Goal: Navigation & Orientation: Find specific page/section

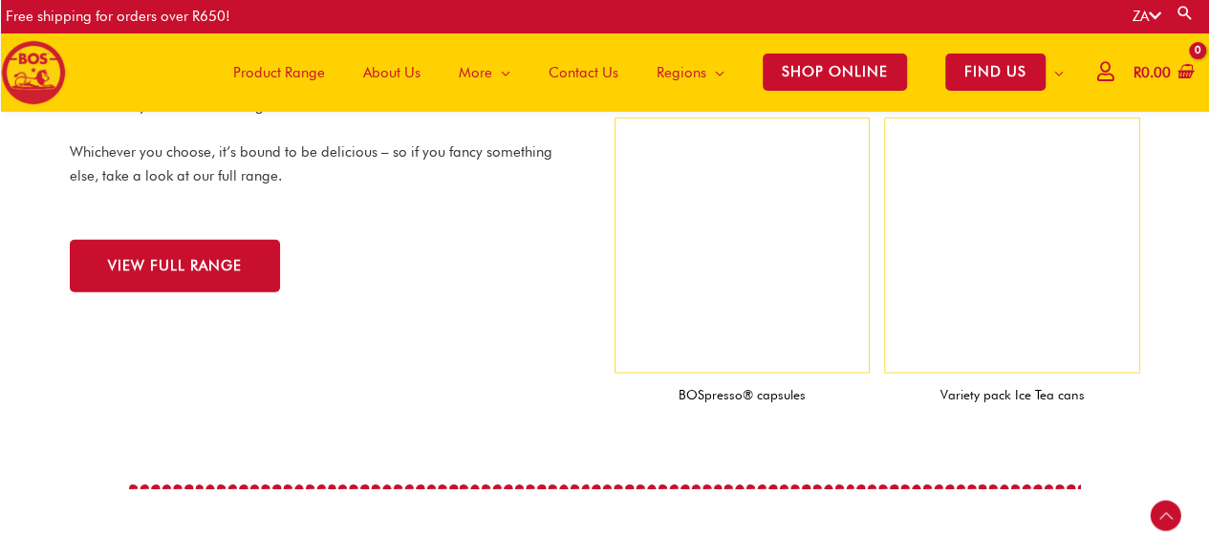
scroll to position [2160, 0]
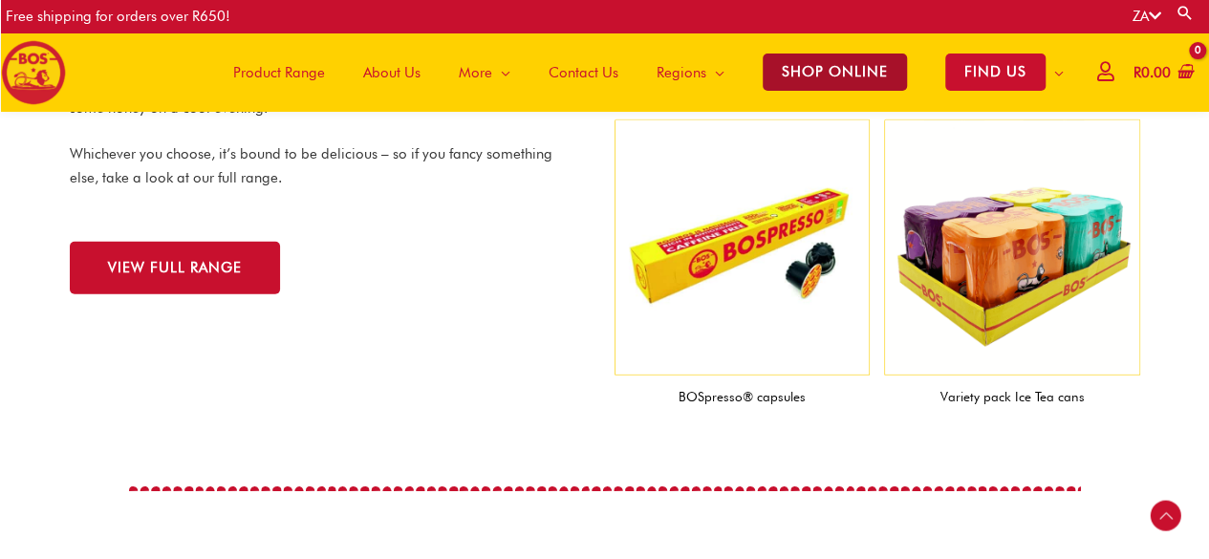
click at [844, 76] on span "SHOP ONLINE" at bounding box center [835, 72] width 144 height 37
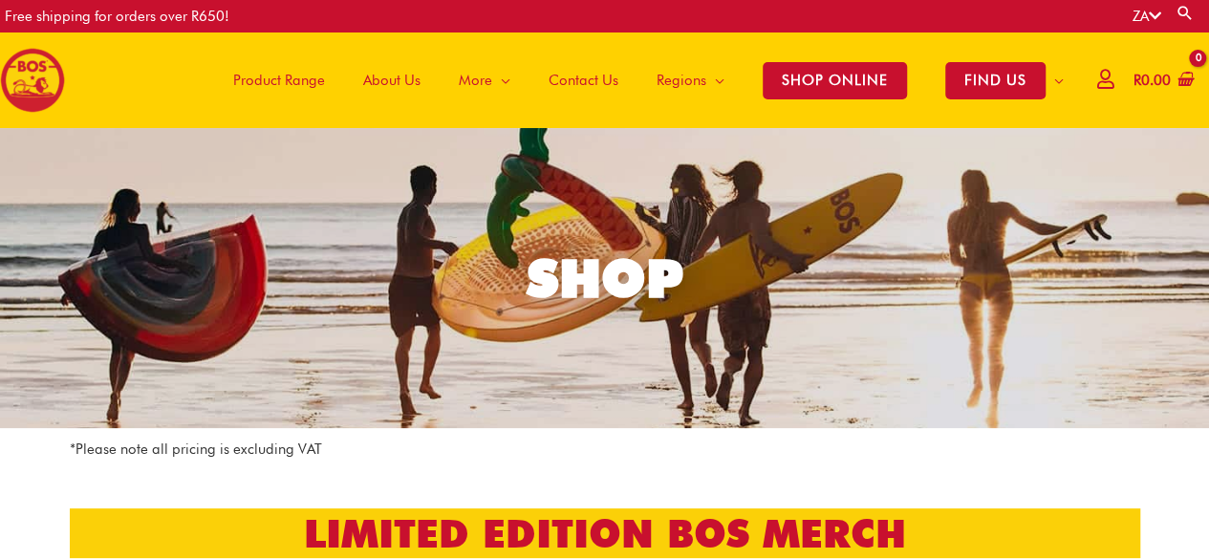
click at [696, 480] on div at bounding box center [605, 485] width 1071 height 10
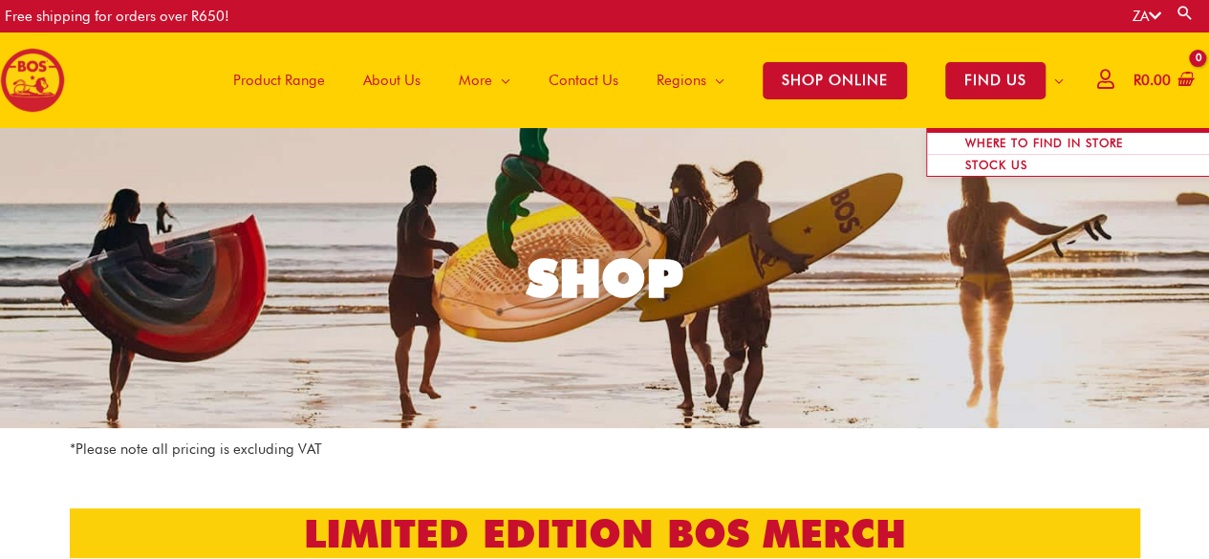
click at [1046, 84] on span "Site Navigation" at bounding box center [1055, 80] width 18 height 57
click at [1046, 81] on span "Site Navigation" at bounding box center [1055, 80] width 18 height 57
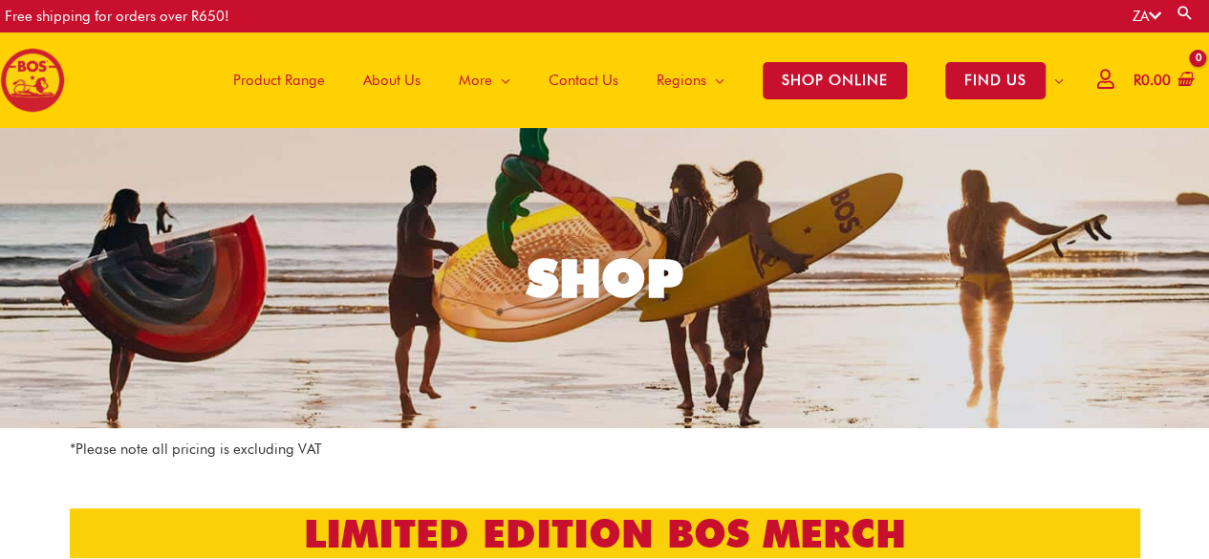
click at [279, 73] on span "Product Range" at bounding box center [279, 80] width 92 height 57
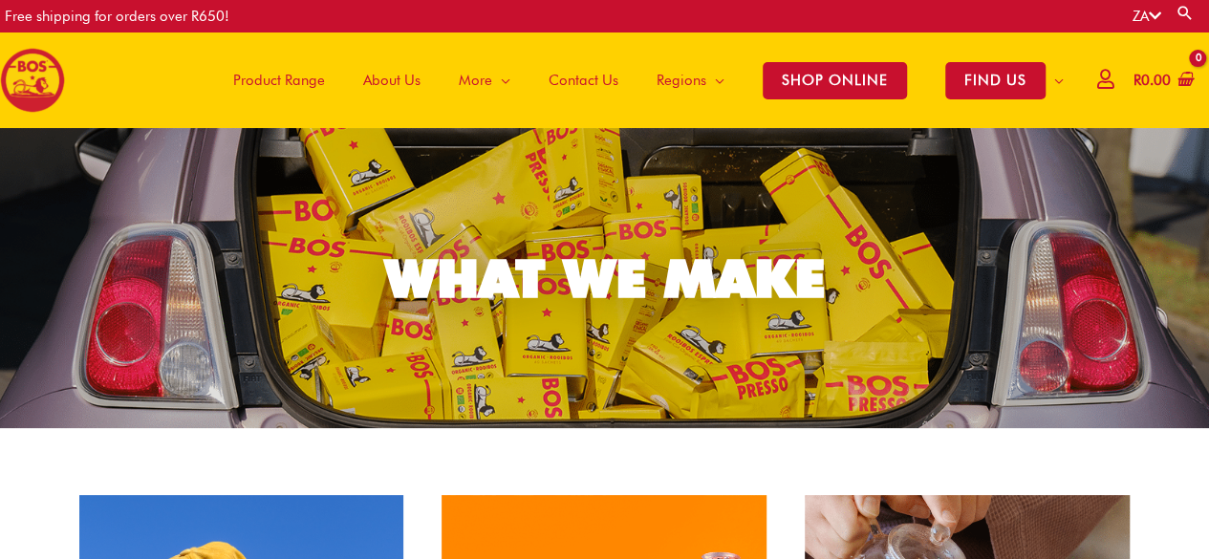
click at [397, 77] on span "About Us" at bounding box center [391, 80] width 57 height 57
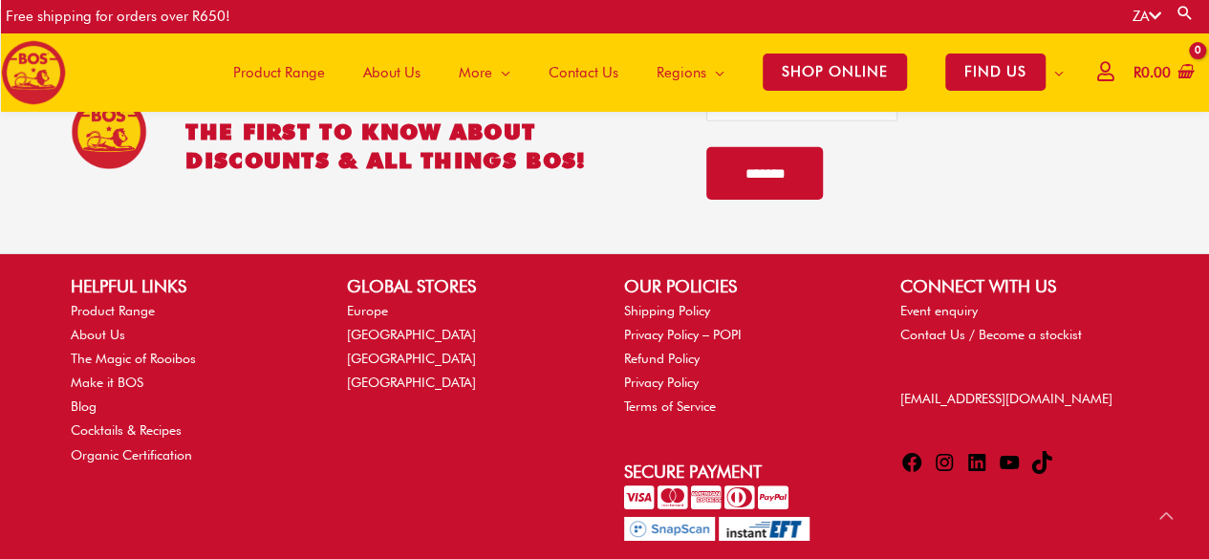
scroll to position [3050, 0]
